Goal: Task Accomplishment & Management: Manage account settings

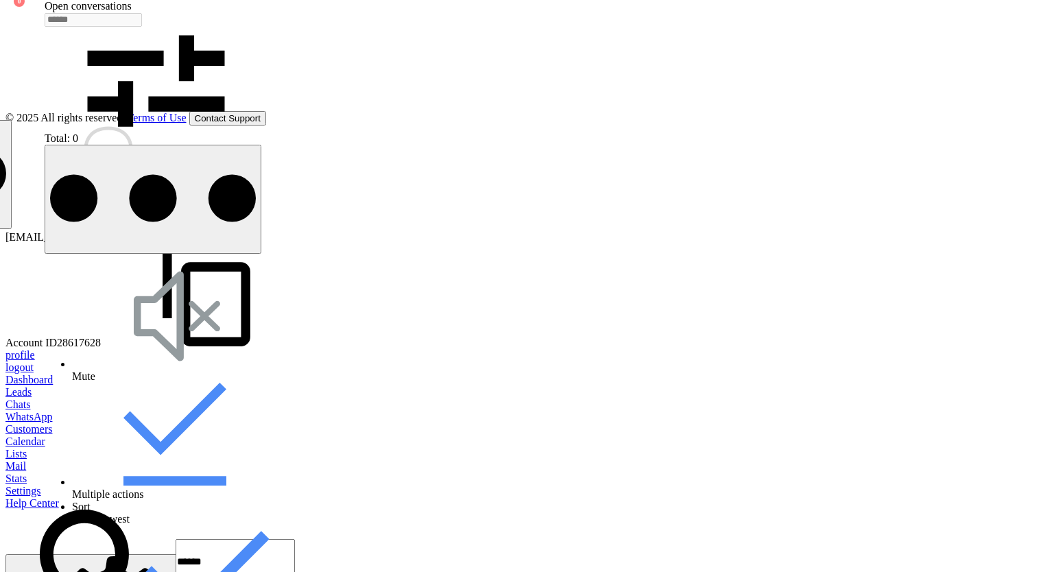
type input "**********"
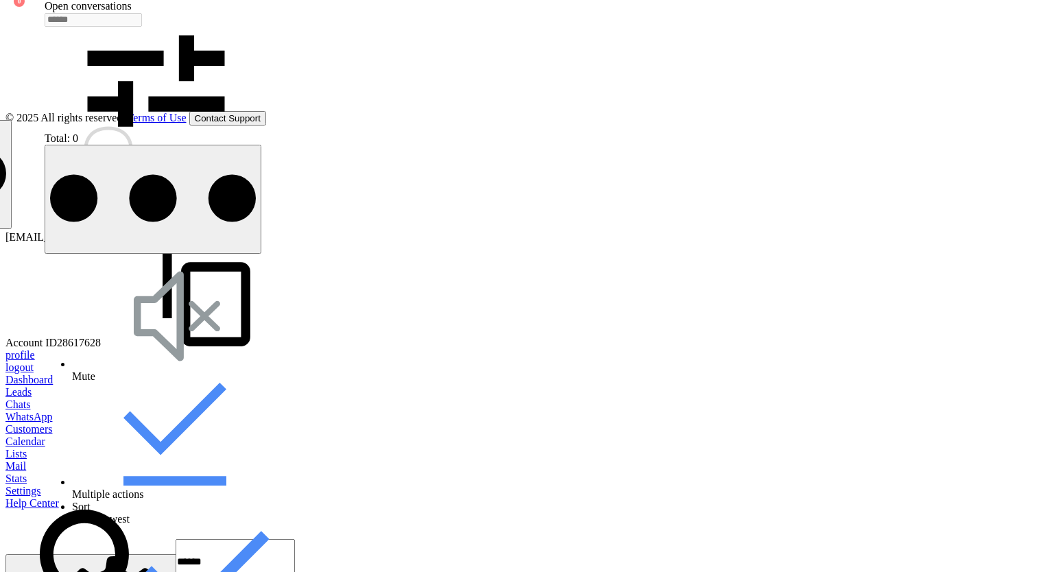
click at [78, 571] on div at bounding box center [1, 575] width 156 height 0
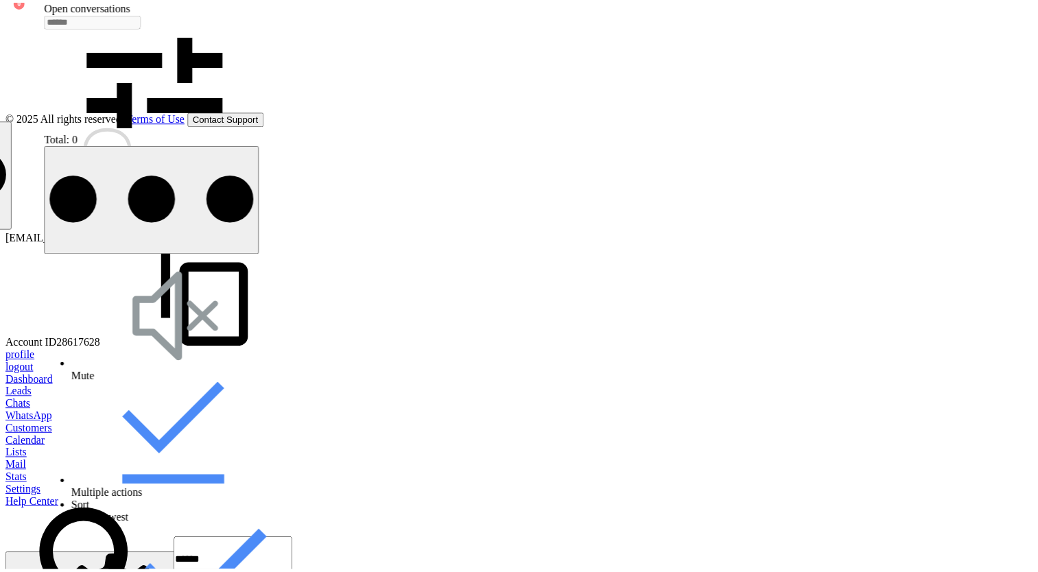
scroll to position [5682, 0]
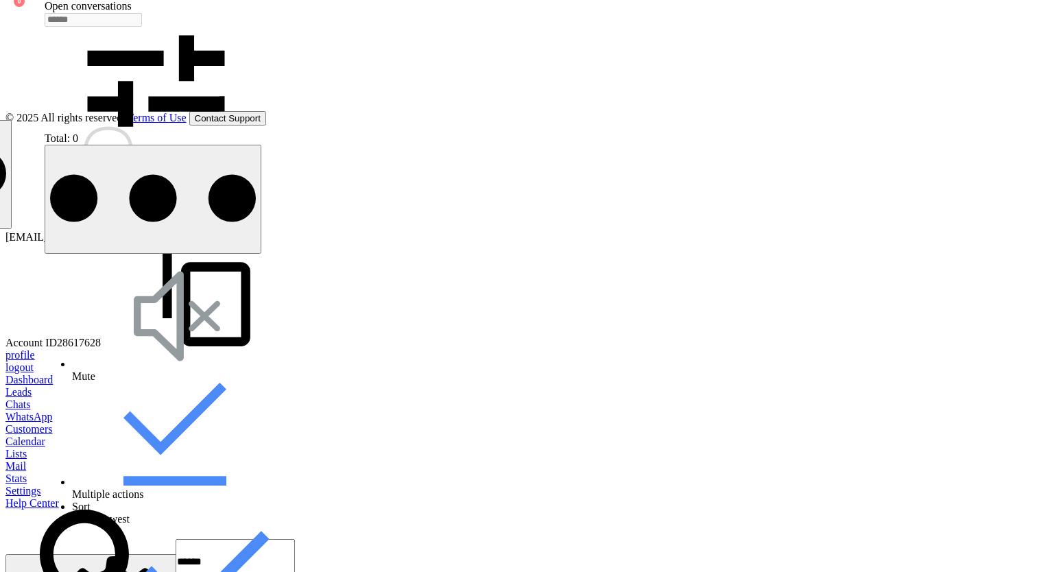
drag, startPoint x: 444, startPoint y: 383, endPoint x: 381, endPoint y: 383, distance: 63.1
click at [78, 549] on div "**********" at bounding box center [1, 562] width 156 height 27
type input "**********"
click at [27, 268] on span "Digital & IT services" at bounding box center [-1, 254] width 53 height 27
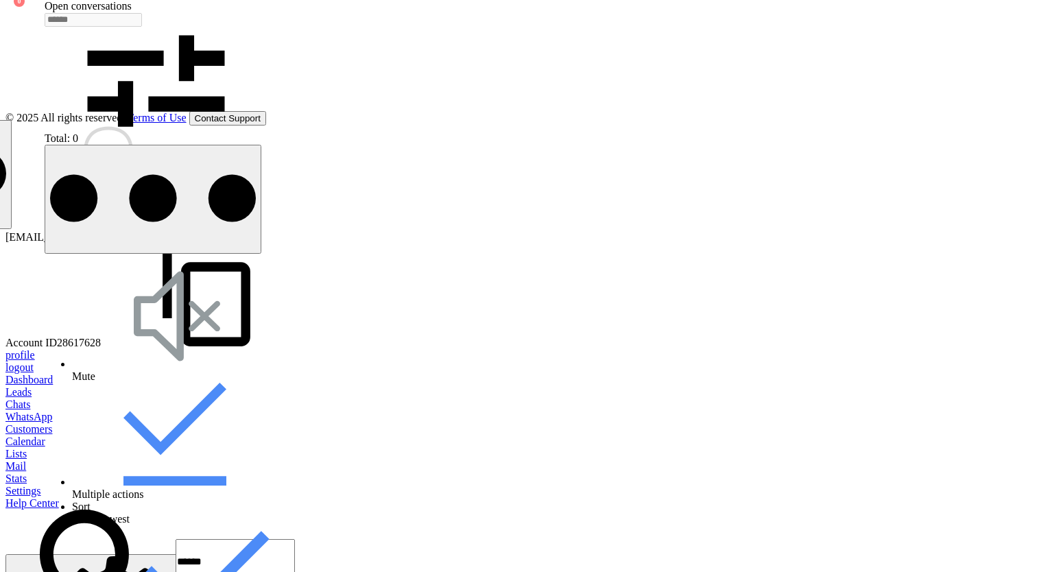
click at [35, 300] on button "UX/UI design" at bounding box center [0, 316] width 70 height 32
click at [29, 344] on button "6–10" at bounding box center [13, 353] width 34 height 18
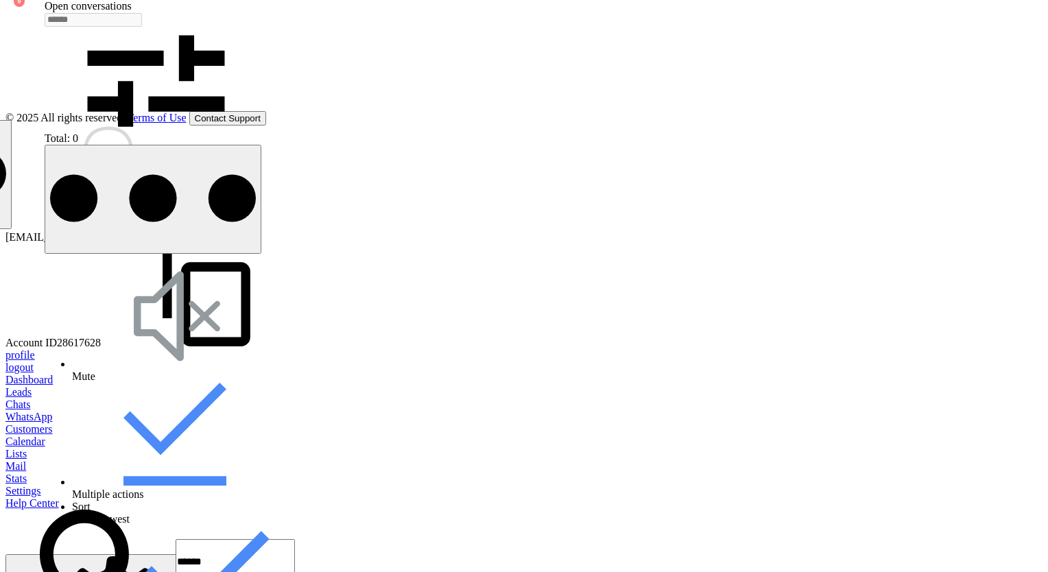
click at [19, 485] on div at bounding box center [523, 485] width 1037 height 0
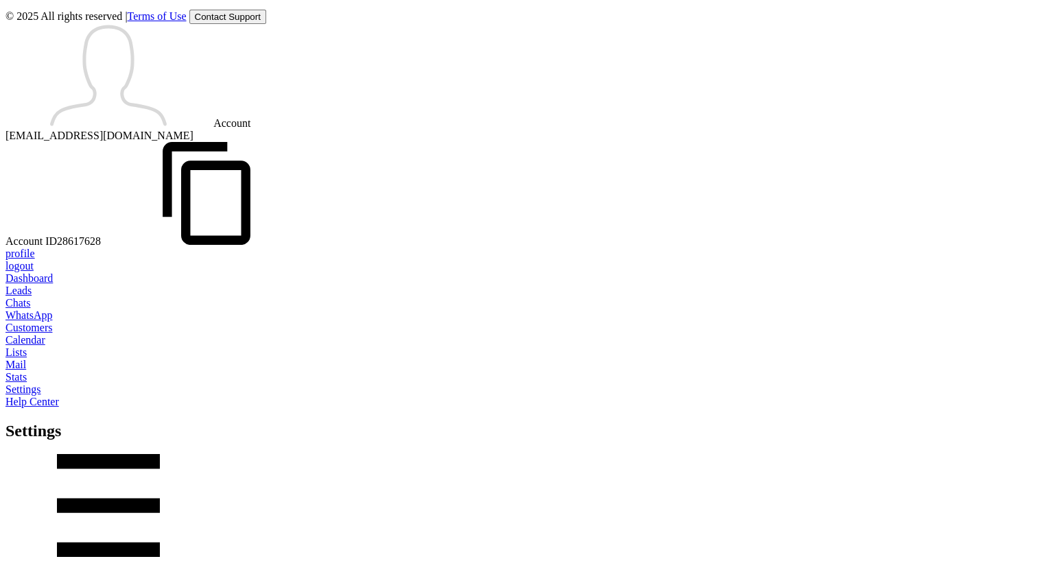
scroll to position [137, 0]
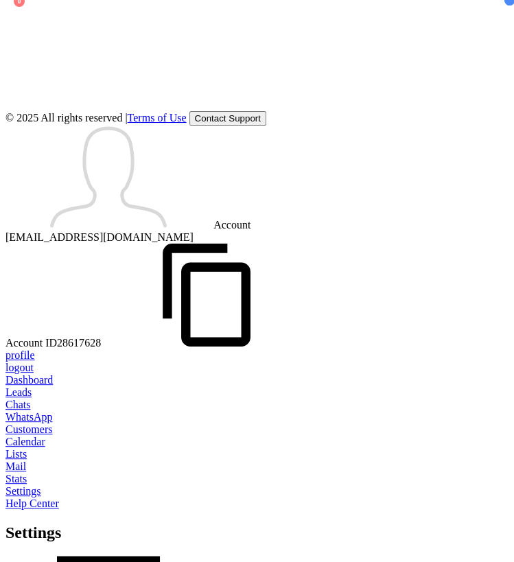
scroll to position [8, 0]
click at [27, 423] on div at bounding box center [256, 423] width 503 height 0
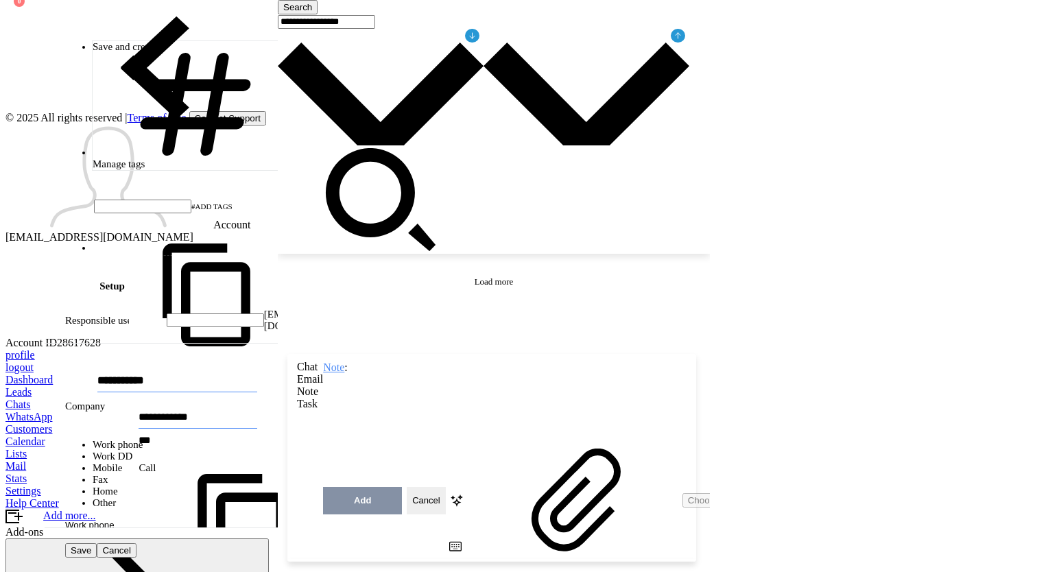
type input "*"
type input "*****"
click at [78, 555] on span "Save" at bounding box center [81, 550] width 21 height 10
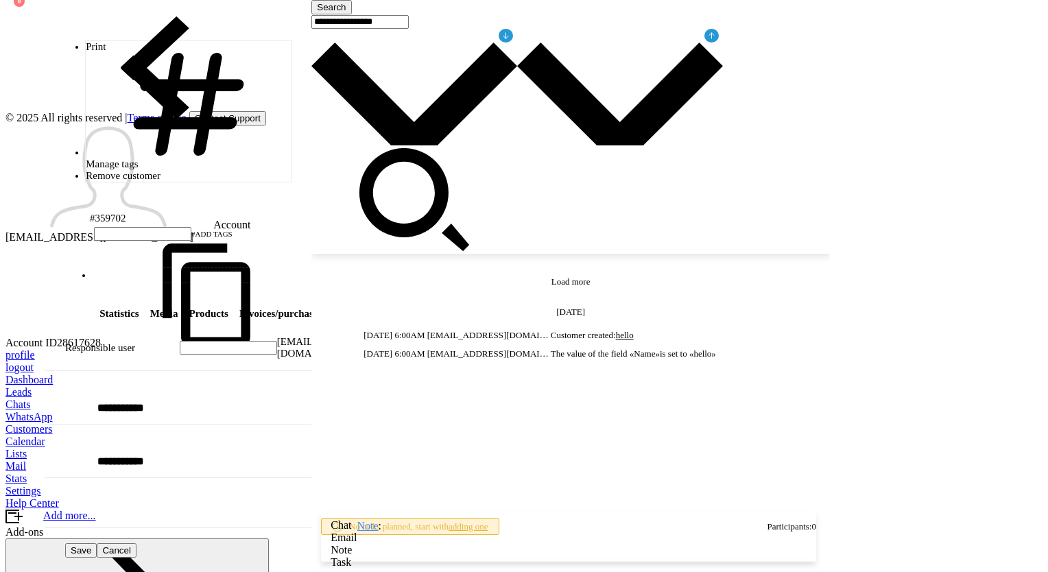
scroll to position [20, 0]
click at [58, 19] on div at bounding box center [154, 69] width 219 height 119
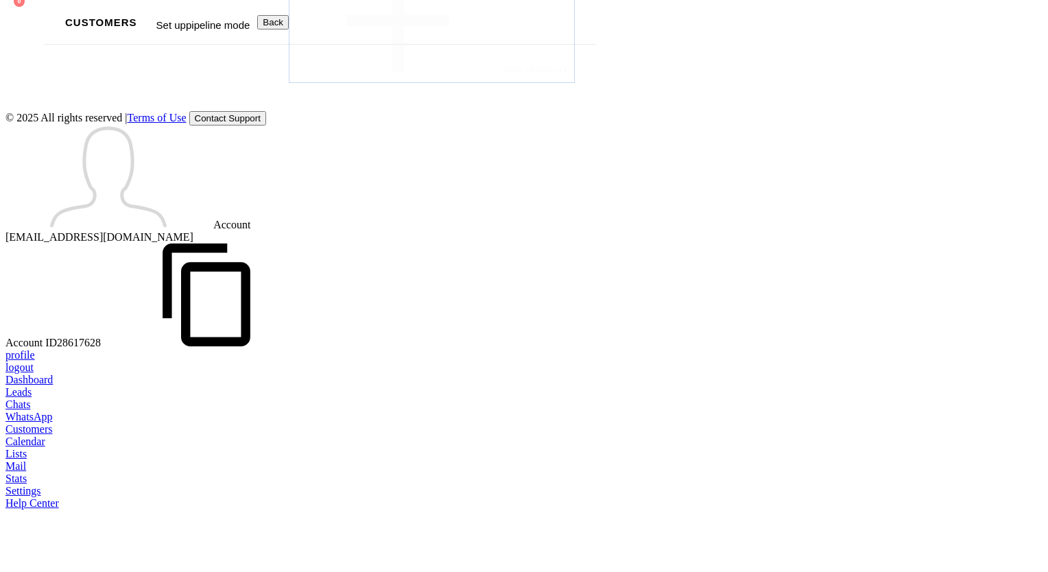
click at [283, 25] on span "Back" at bounding box center [273, 22] width 21 height 10
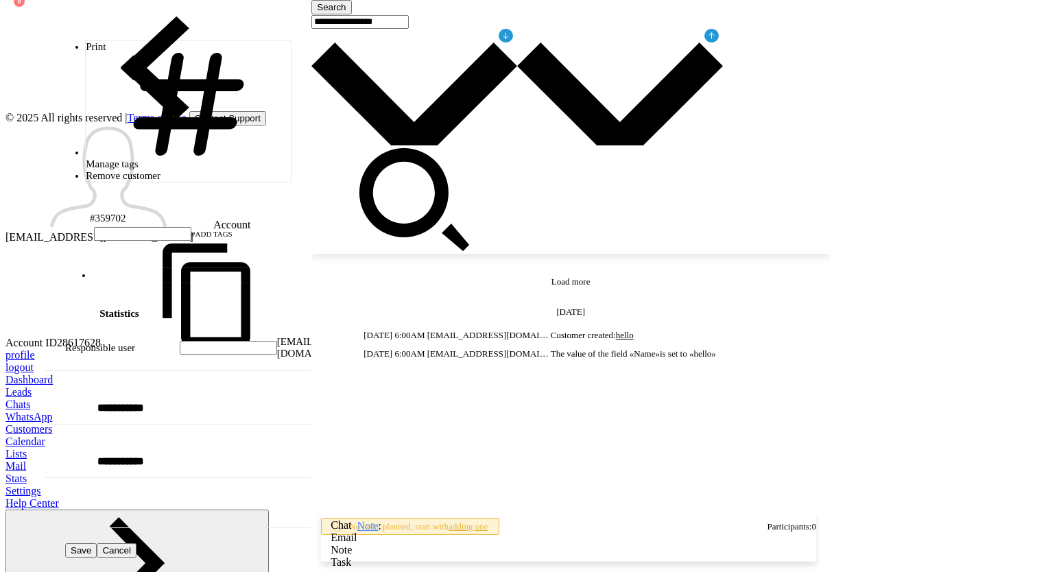
scroll to position [20, 0]
click at [97, 270] on span "+add segment" at bounding box center [191, 275] width 188 height 11
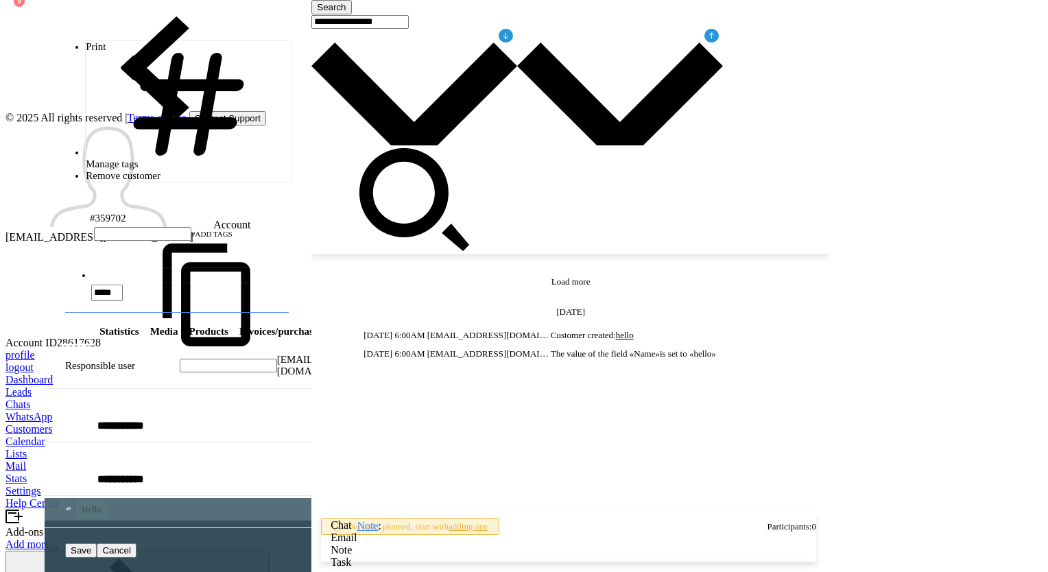
type input "*****"
click at [93, 504] on span "Hello" at bounding box center [92, 509] width 20 height 11
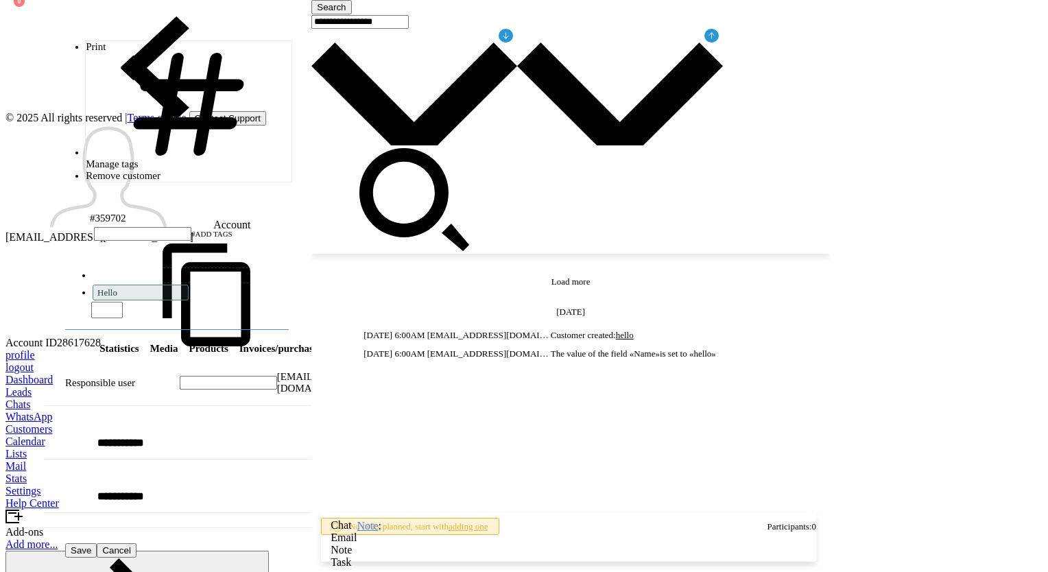
click at [651, 251] on div "Search Load more Today Today 6:00AM dfgxfgfA1@serfse.com Customer created: hell…" at bounding box center [570, 300] width 518 height 600
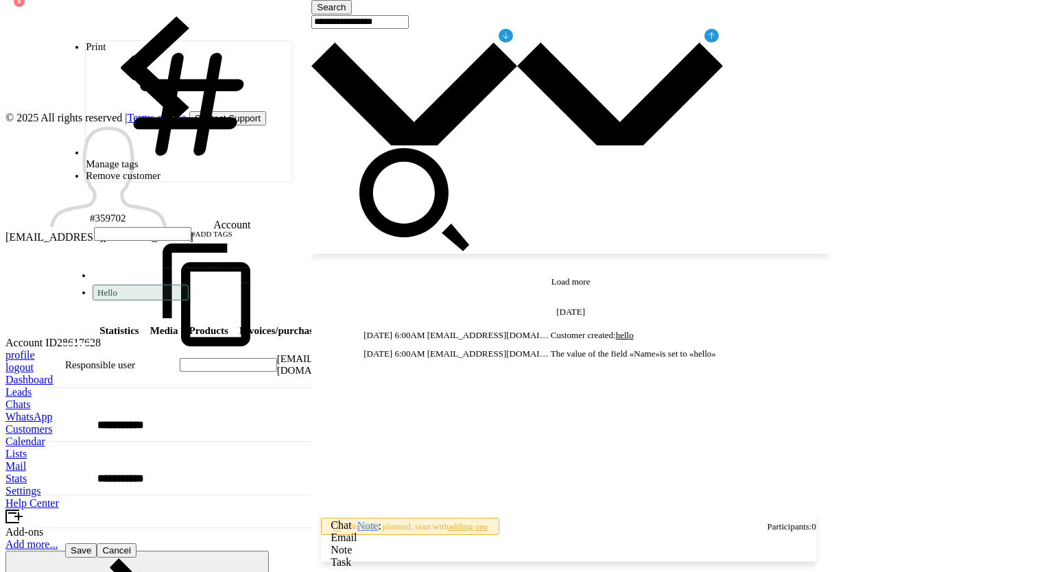
click at [97, 270] on span "+add segment" at bounding box center [191, 275] width 188 height 11
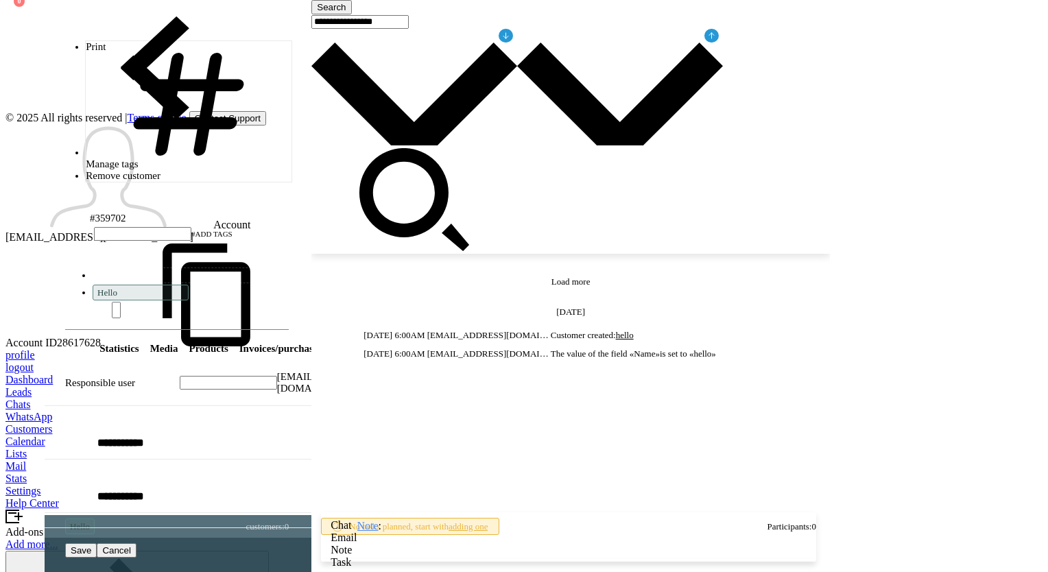
drag, startPoint x: 80, startPoint y: 108, endPoint x: 102, endPoint y: 107, distance: 22.0
click at [81, 521] on span "Hello" at bounding box center [80, 526] width 20 height 11
click at [603, 207] on div "Search Load more Today Today 6:00AM dfgxfgfA1@serfse.com Customer created: hell…" at bounding box center [570, 300] width 518 height 600
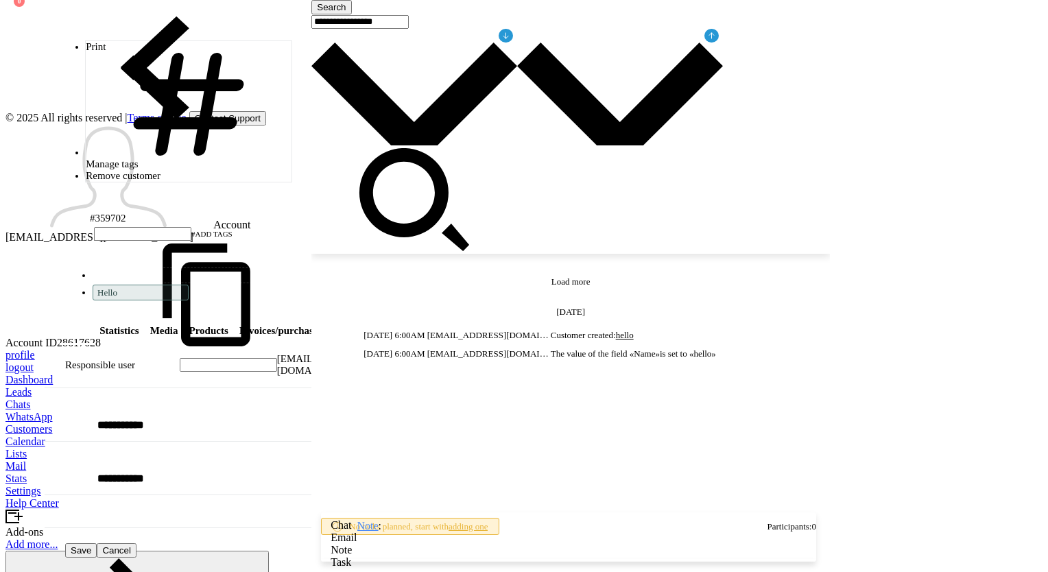
click at [603, 207] on div "Search Load more Today Today 6:00AM dfgxfgfA1@serfse.com Customer created: hell…" at bounding box center [570, 300] width 518 height 600
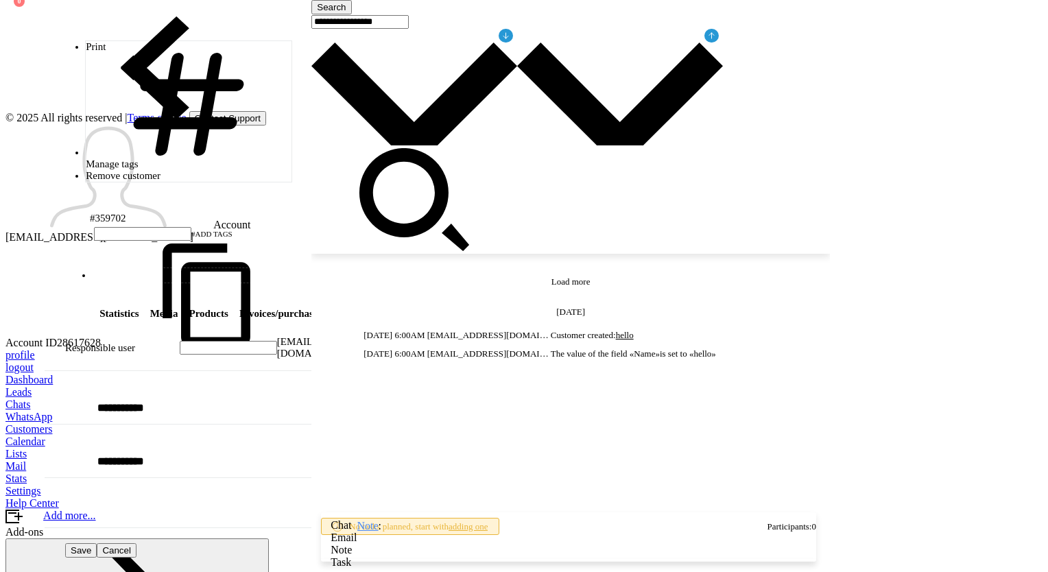
click at [97, 270] on span "+add segment" at bounding box center [191, 275] width 188 height 11
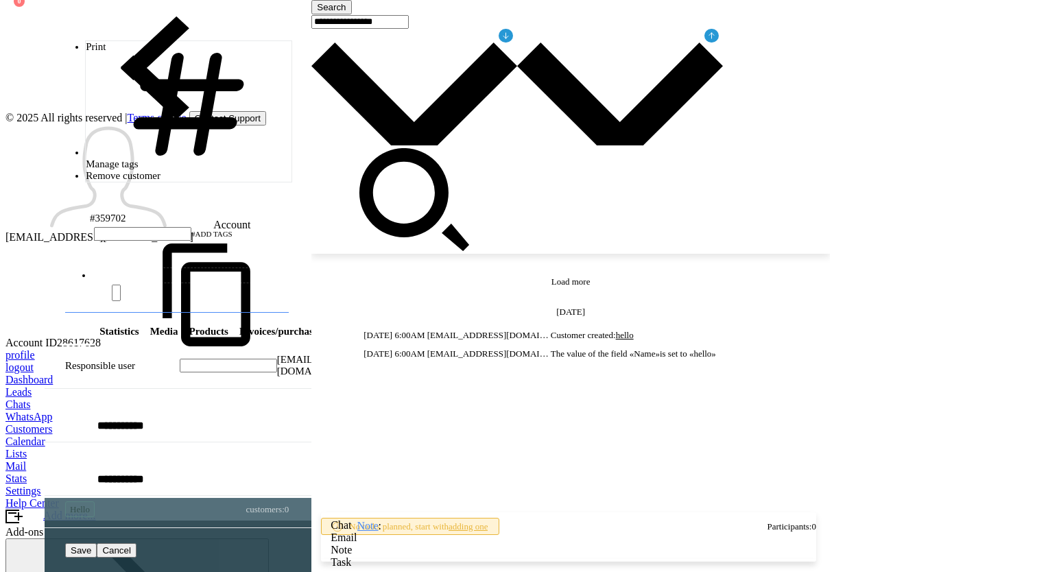
click at [84, 504] on span "Hello" at bounding box center [80, 509] width 20 height 11
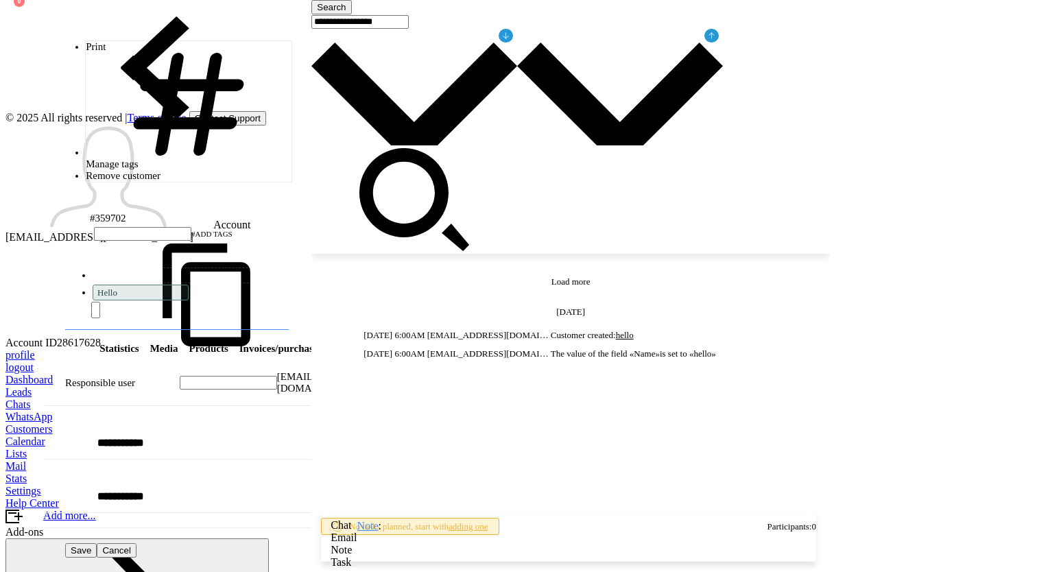
click at [591, 211] on div "Search Load more Today Today 6:00AM dfgxfgfA1@serfse.com Customer created: hell…" at bounding box center [570, 300] width 518 height 600
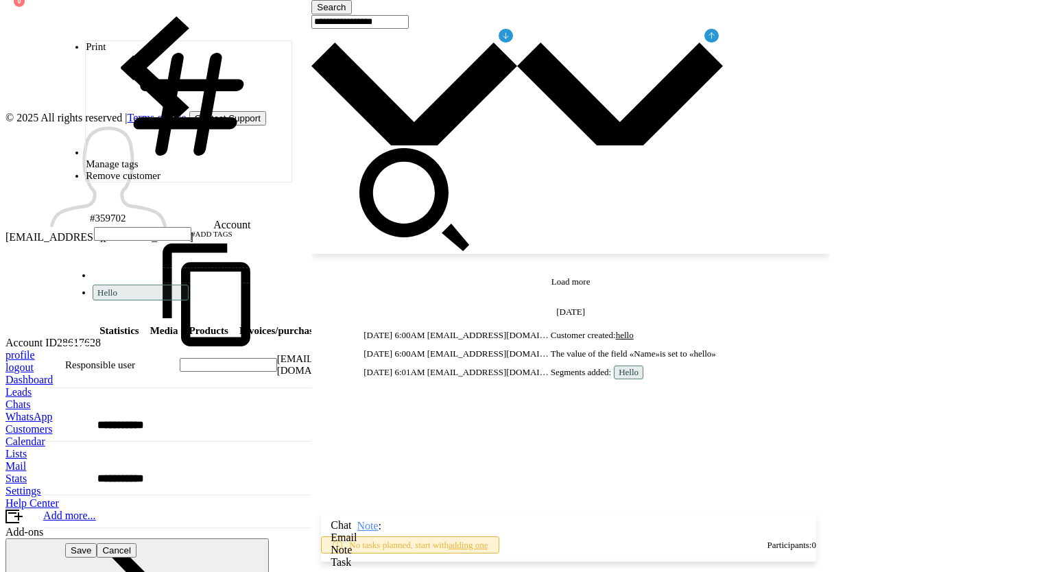
click at [121, 21] on use at bounding box center [155, 67] width 69 height 103
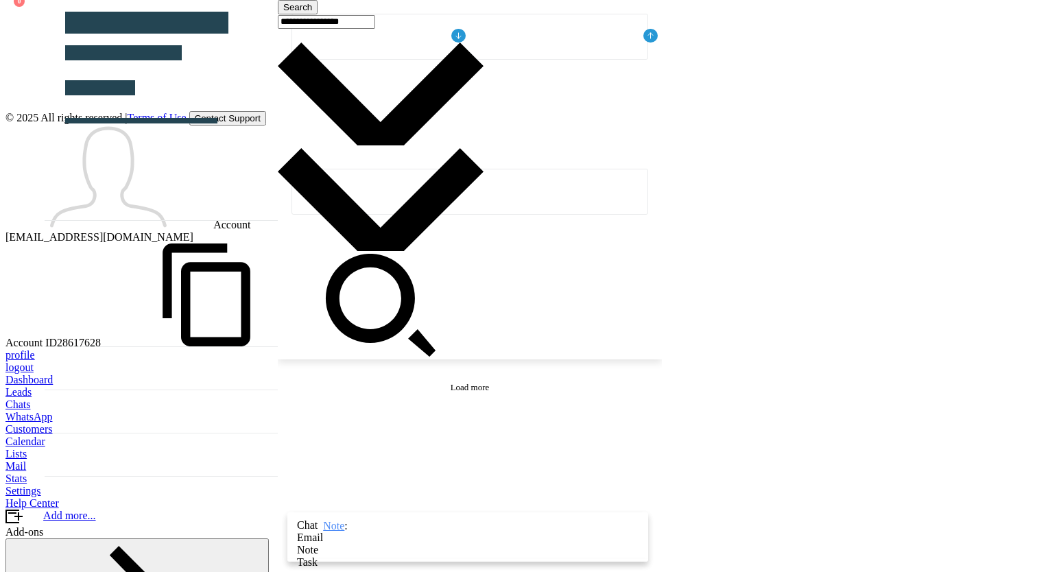
click at [560, 321] on div at bounding box center [469, 286] width 357 height 544
click at [16, 423] on div at bounding box center [523, 423] width 1037 height 0
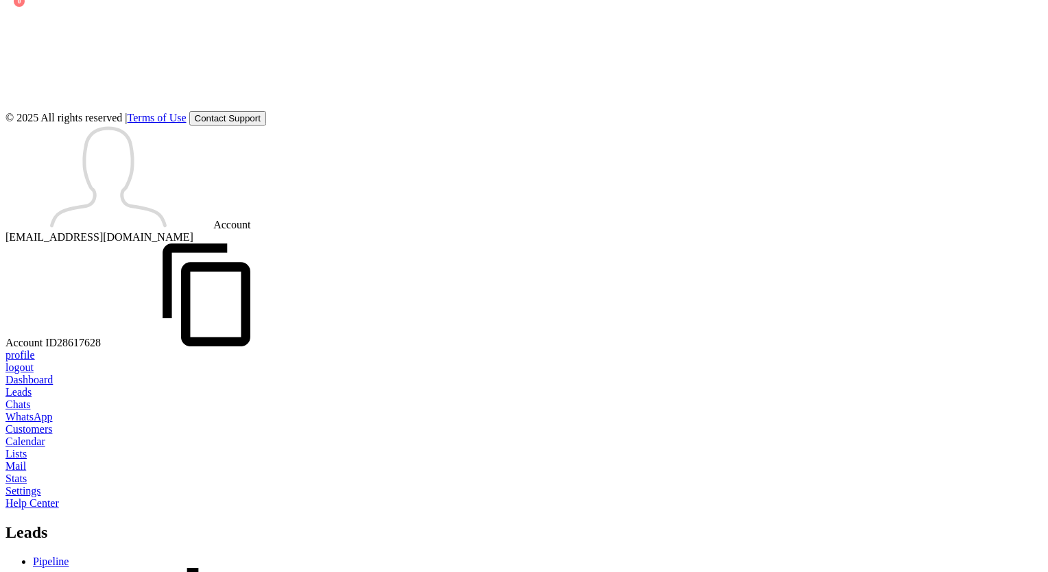
click at [779, 125] on div at bounding box center [523, 125] width 1037 height 0
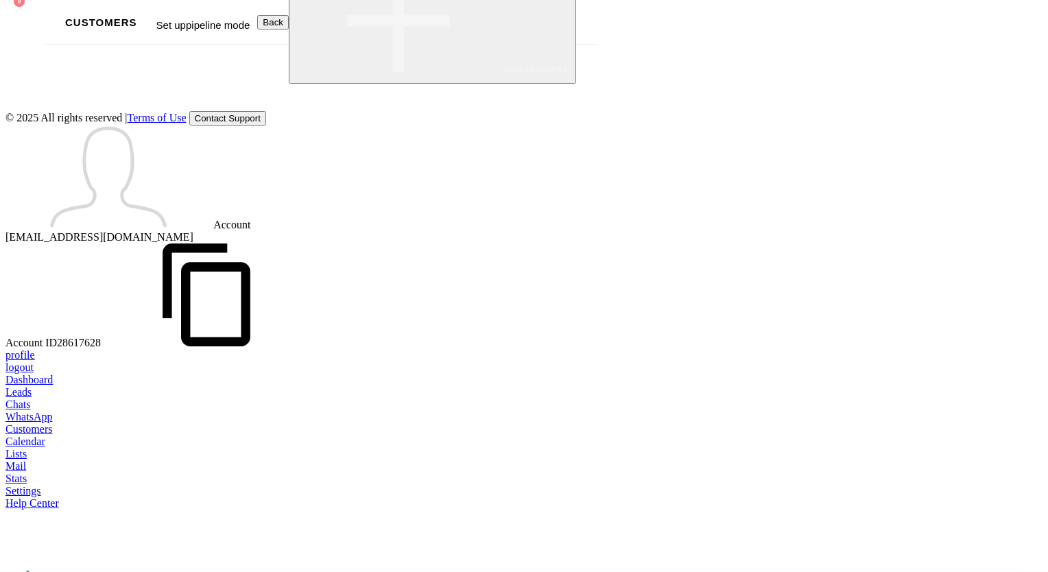
click at [477, 314] on div "Edit tags" at bounding box center [425, 320] width 106 height 12
click at [193, 427] on ul "#add tags" at bounding box center [42, 434] width 300 height 15
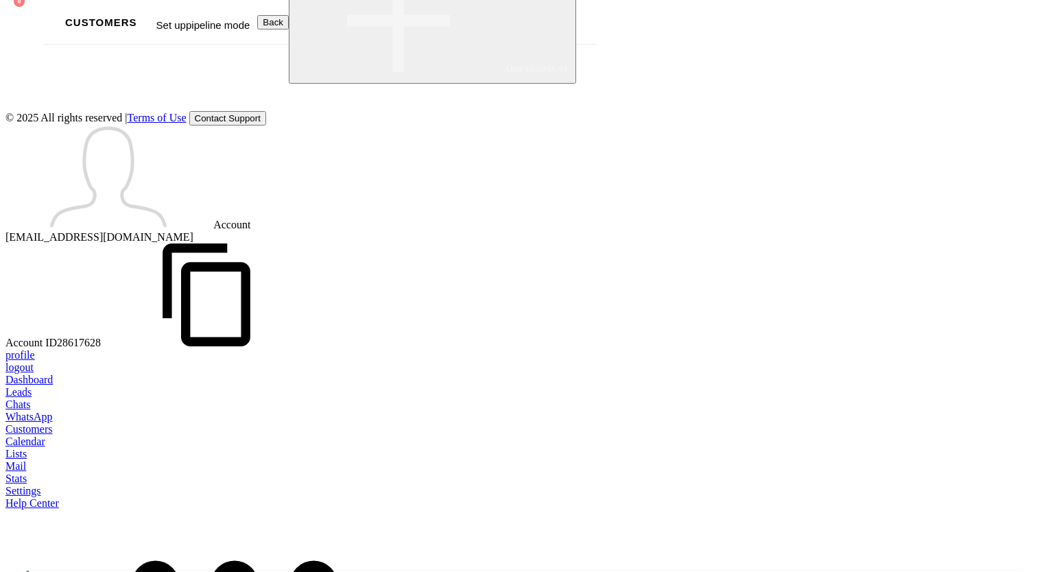
type input "********"
click at [204, 405] on div "New action: Edit tags Add tags Remove tags Add tags cfgncfgn cfgncfgn Done Canc…" at bounding box center [42, 404] width 322 height 230
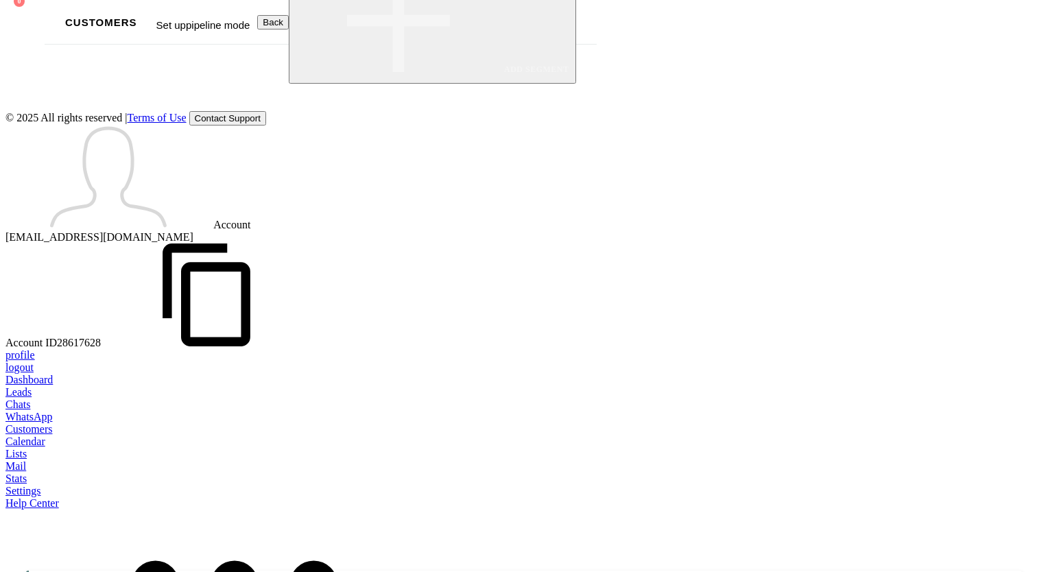
click at [115, 223] on span at bounding box center [110, 227] width 8 height 8
drag, startPoint x: 507, startPoint y: 341, endPoint x: 464, endPoint y: 505, distance: 169.0
type textarea "**********"
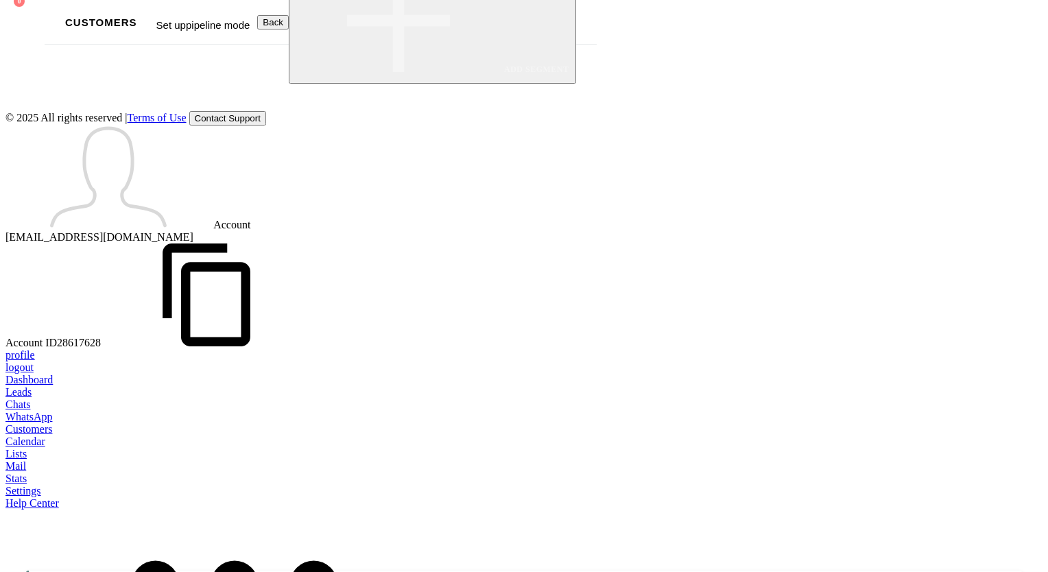
click at [32, 357] on span "Immediately" at bounding box center [5, 363] width 56 height 12
click at [193, 446] on div "In 3 days" at bounding box center [42, 457] width 300 height 23
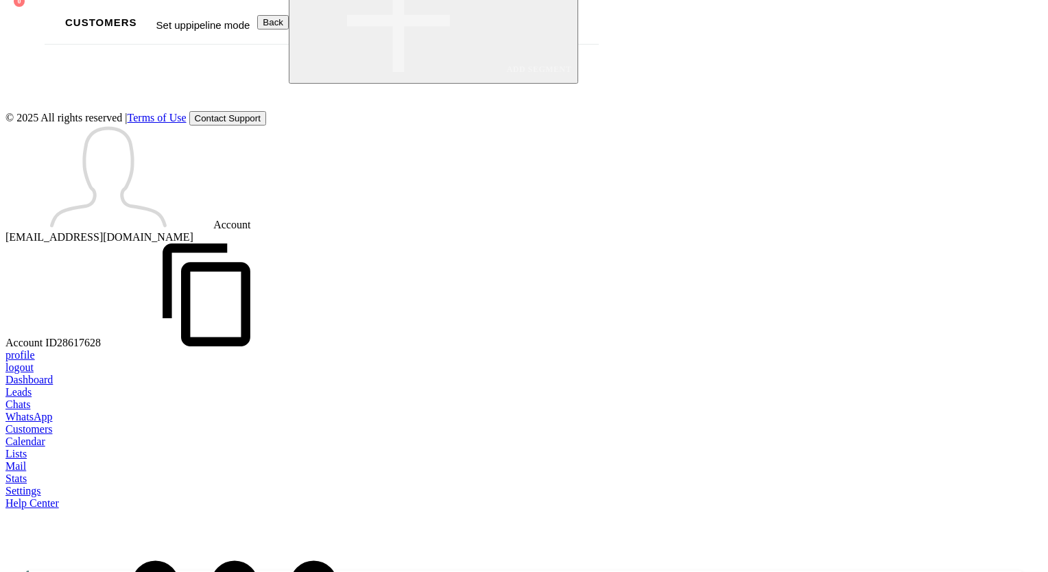
click at [283, 17] on span "Back" at bounding box center [273, 22] width 21 height 10
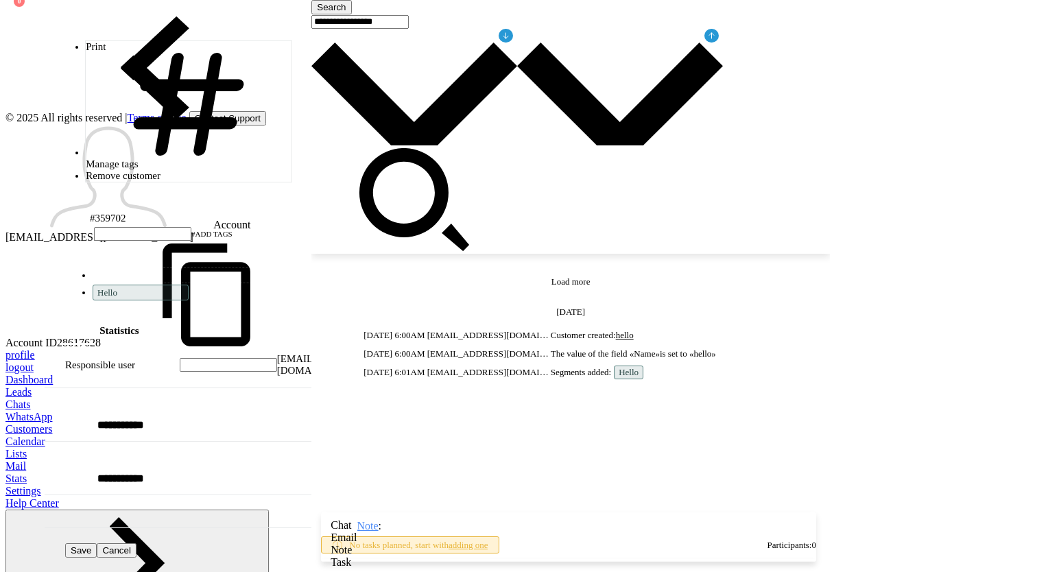
scroll to position [20, 0]
